Goal: Transaction & Acquisition: Purchase product/service

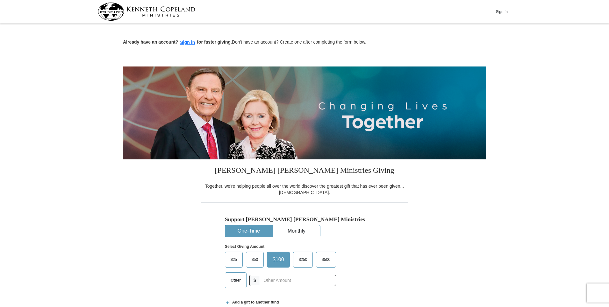
click at [234, 262] on span "$25" at bounding box center [233, 260] width 13 height 10
click at [0, 0] on input "$25" at bounding box center [0, 0] width 0 height 0
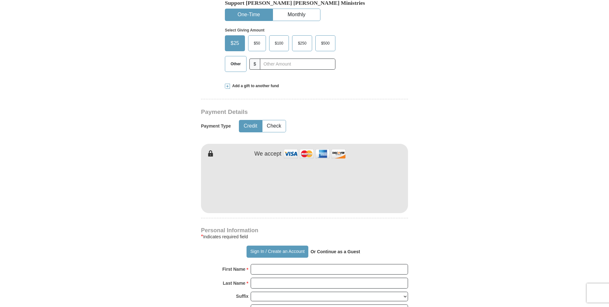
scroll to position [255, 0]
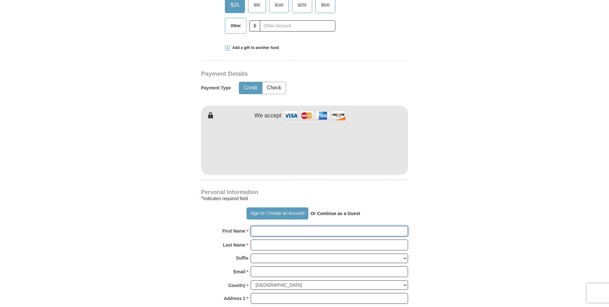
click at [281, 234] on input "First Name *" at bounding box center [329, 231] width 157 height 11
type input "[PERSON_NAME]"
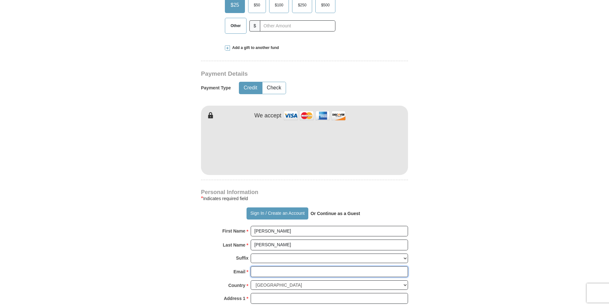
type input "[EMAIL_ADDRESS][DOMAIN_NAME]"
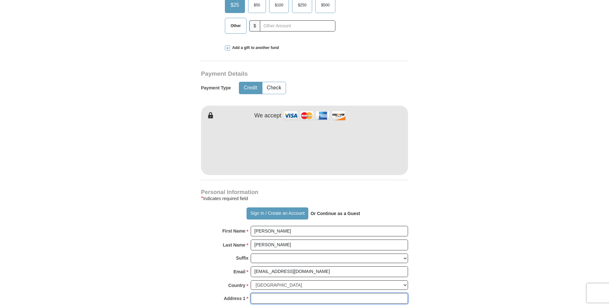
type input "[STREET_ADDRESS][PERSON_NAME]"
type input "[GEOGRAPHIC_DATA]"
type input "43081"
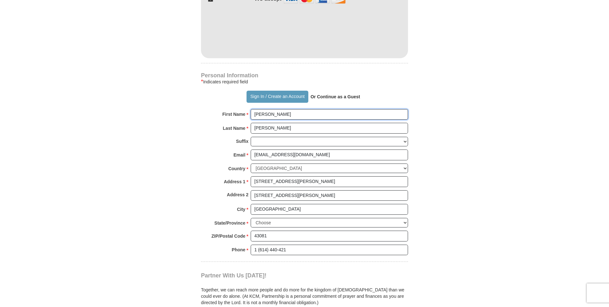
scroll to position [382, 0]
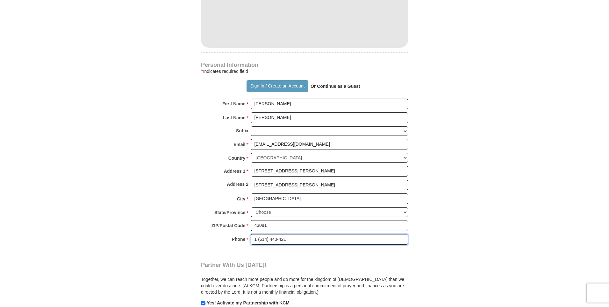
click at [292, 242] on input "1 (614) 440-421" at bounding box center [329, 239] width 157 height 11
click at [257, 241] on input "1 (614) 440-421" at bounding box center [329, 239] width 157 height 11
click at [284, 242] on input "(614) 440-421" at bounding box center [329, 239] width 157 height 11
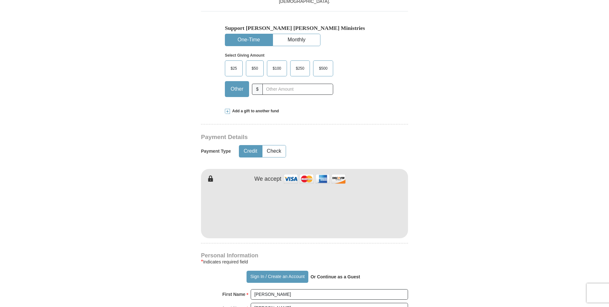
scroll to position [191, 0]
type input "[PHONE_NUMBER]"
click at [233, 71] on span "$25" at bounding box center [233, 69] width 13 height 10
click at [0, 0] on input "$25" at bounding box center [0, 0] width 0 height 0
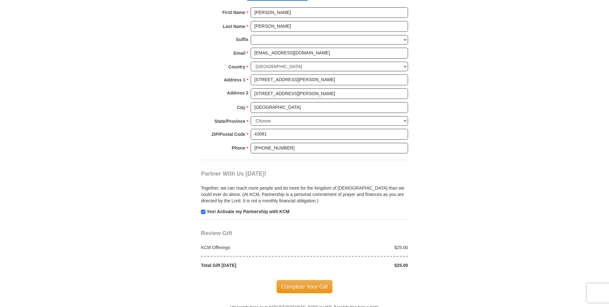
scroll to position [542, 0]
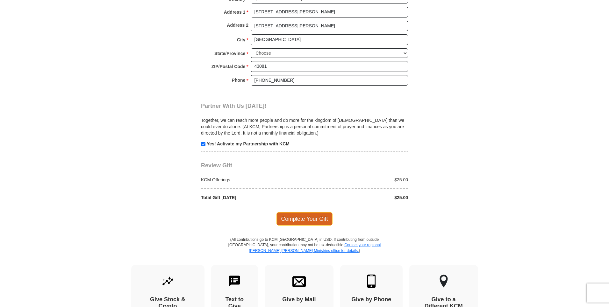
click at [303, 218] on span "Complete Your Gift" at bounding box center [304, 218] width 56 height 13
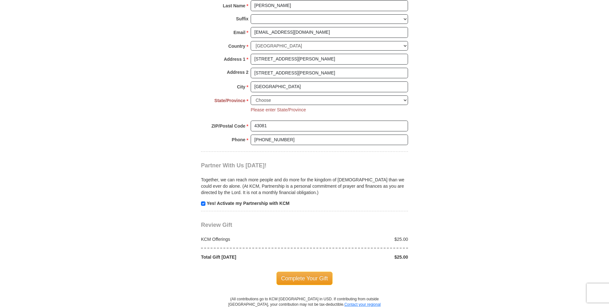
scroll to position [488, 0]
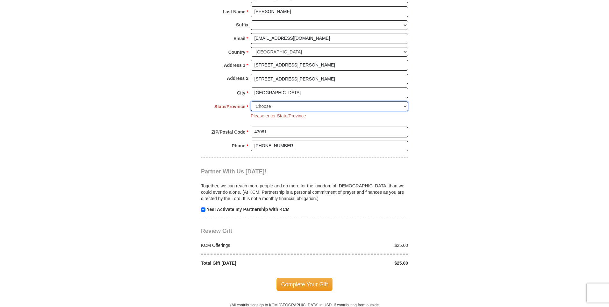
click at [406, 107] on select "Choose [US_STATE] [US_STATE] [US_STATE] [US_STATE] [US_STATE] Armed Forces Amer…" at bounding box center [329, 107] width 157 height 10
select select "OH"
click at [251, 102] on select "Choose [US_STATE] [US_STATE] [US_STATE] [US_STATE] [US_STATE] Armed Forces Amer…" at bounding box center [329, 107] width 157 height 10
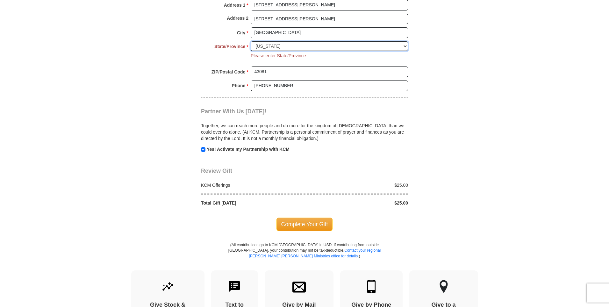
scroll to position [552, 0]
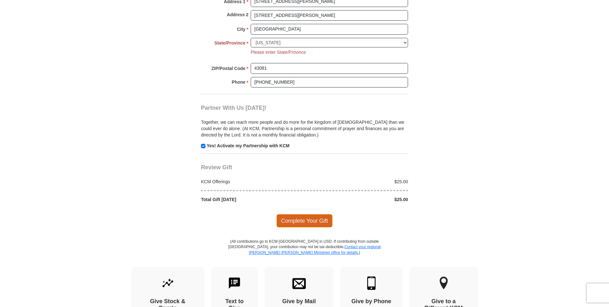
click at [300, 223] on span "Complete Your Gift" at bounding box center [304, 220] width 56 height 13
